Goal: Task Accomplishment & Management: Manage account settings

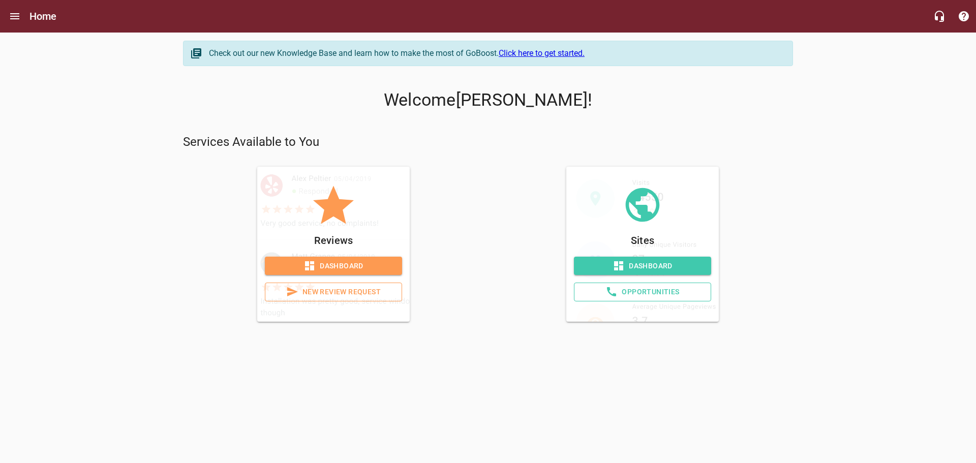
click at [374, 266] on span "Dashboard" at bounding box center [333, 266] width 121 height 13
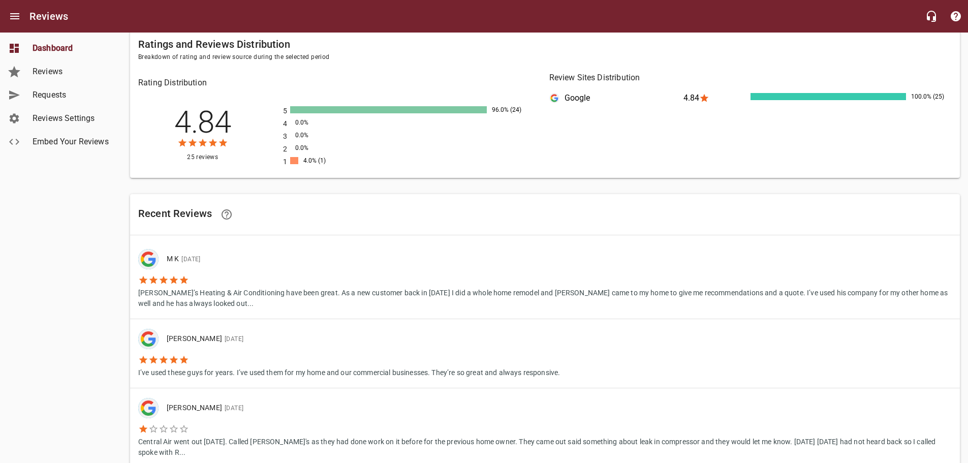
scroll to position [508, 0]
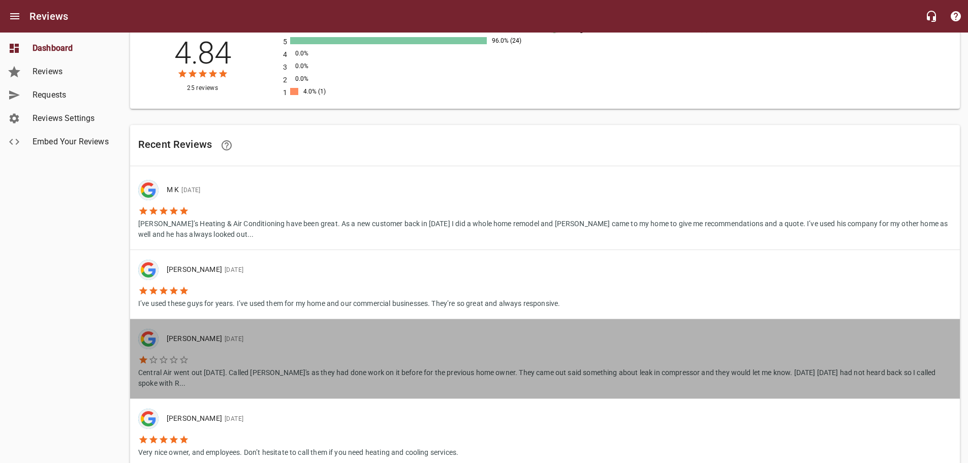
click at [142, 381] on p "Central Air went out [DATE]. Called [PERSON_NAME]'s as they had done work on it…" at bounding box center [545, 377] width 814 height 24
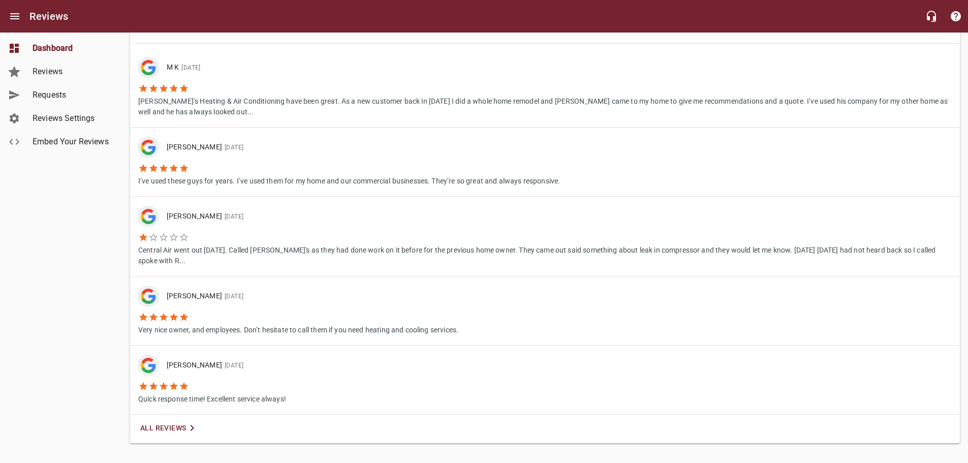
scroll to position [641, 0]
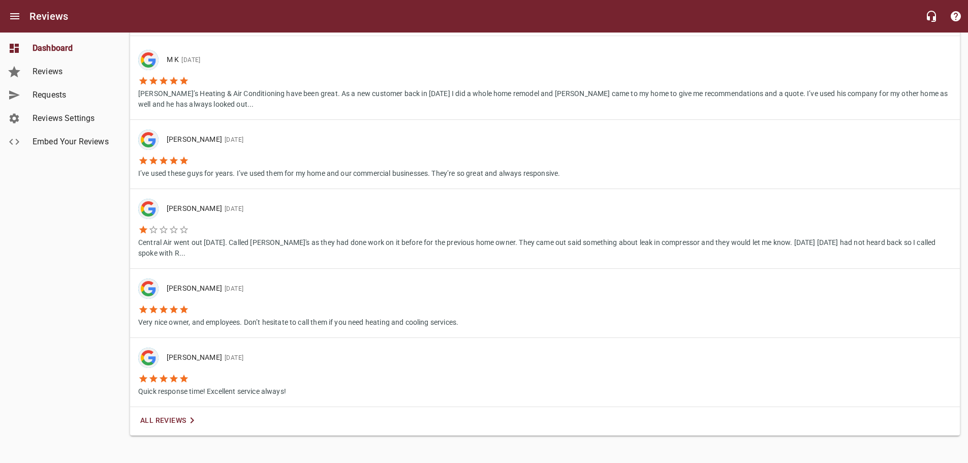
click at [43, 77] on span "Reviews" at bounding box center [71, 72] width 77 height 12
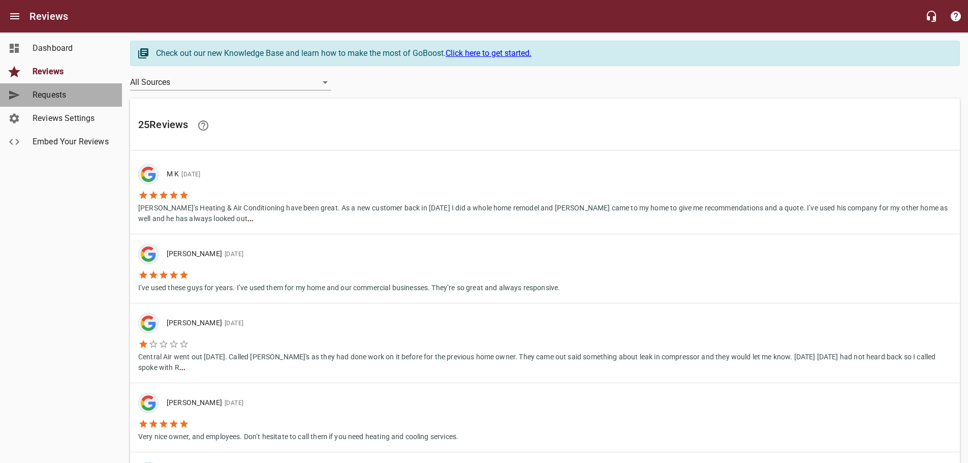
click at [46, 90] on span "Requests" at bounding box center [71, 95] width 77 height 12
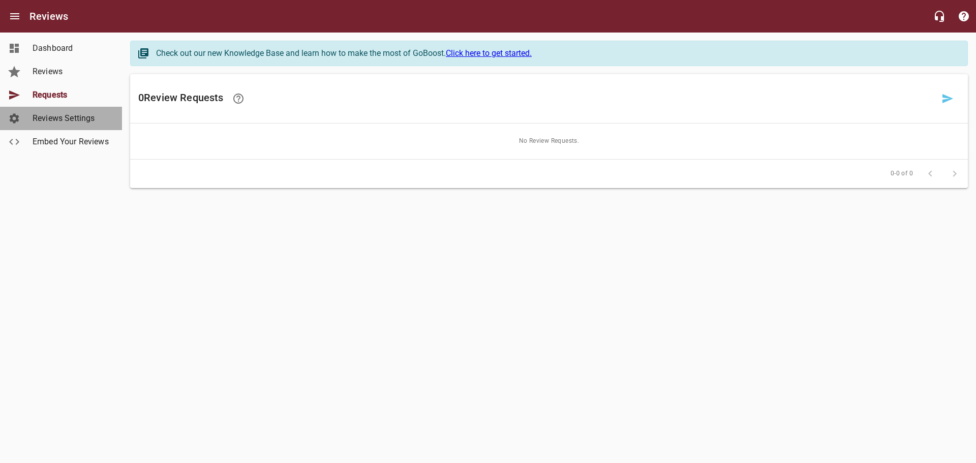
click at [48, 114] on span "Reviews Settings" at bounding box center [71, 118] width 77 height 12
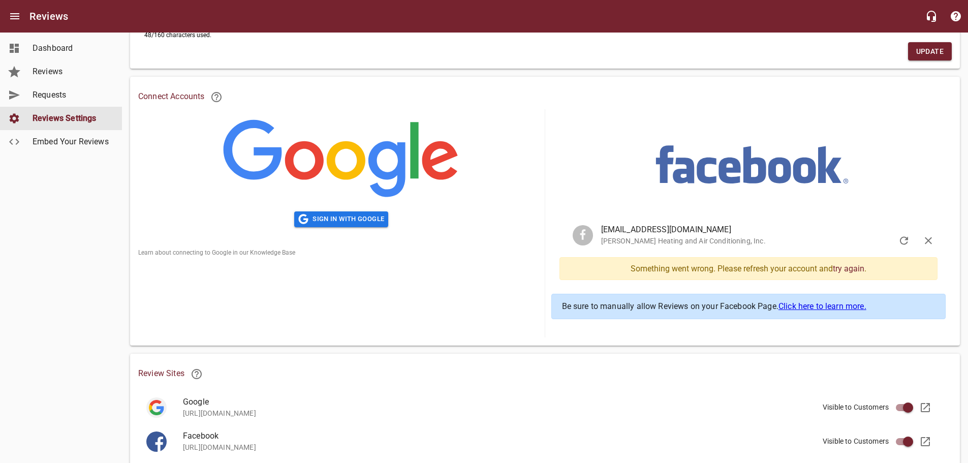
scroll to position [189, 0]
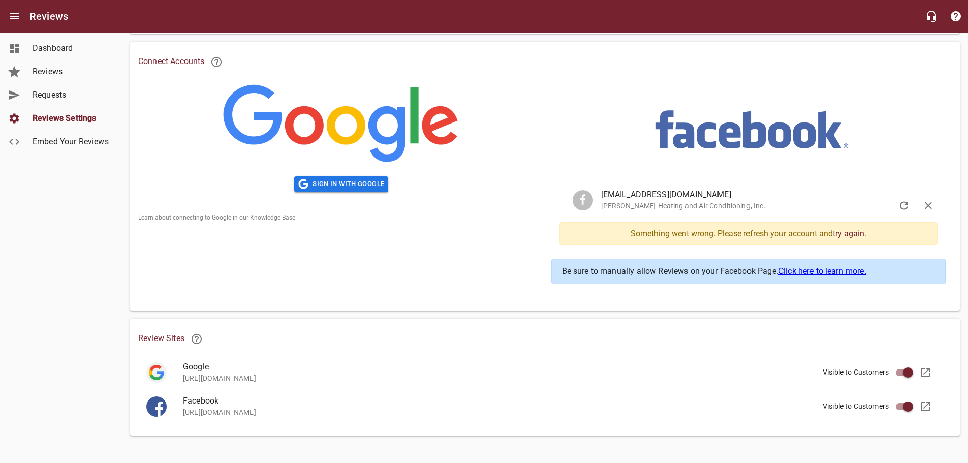
click at [98, 142] on span "Embed Your Reviews" at bounding box center [71, 142] width 77 height 12
